Goal: Communication & Community: Answer question/provide support

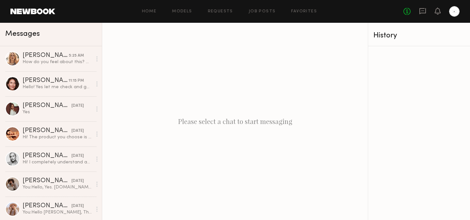
click at [48, 9] on link at bounding box center [32, 11] width 45 height 6
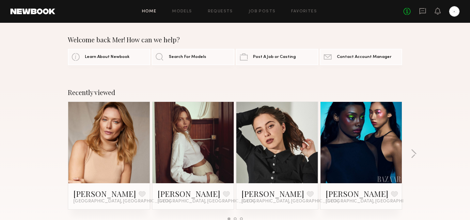
click at [152, 11] on link "Home" at bounding box center [149, 11] width 15 height 4
click at [422, 13] on icon at bounding box center [422, 11] width 7 height 6
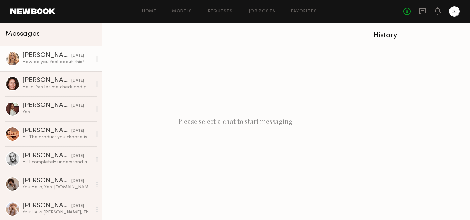
click at [67, 46] on link "[PERSON_NAME] [DATE] How do you feel about this? Do you think it goes together?…" at bounding box center [51, 58] width 102 height 25
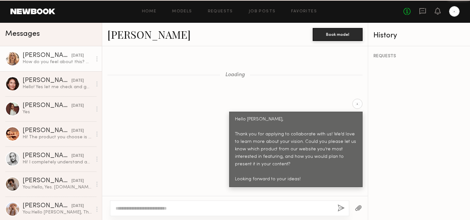
scroll to position [4341, 0]
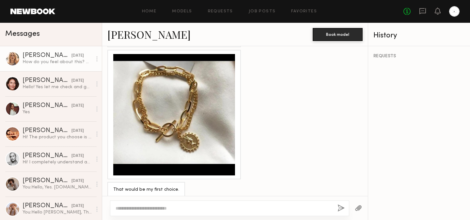
click at [178, 203] on div at bounding box center [229, 209] width 239 height 16
